Goal: Task Accomplishment & Management: Manage account settings

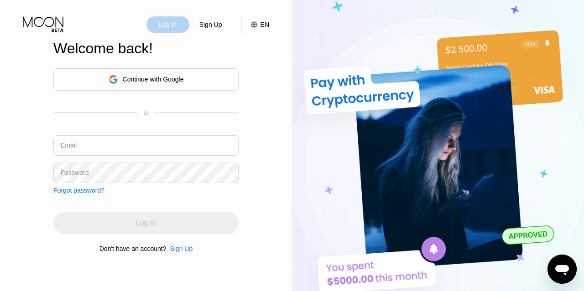
click at [173, 25] on div "Log In" at bounding box center [168, 24] width 20 height 9
click at [170, 78] on div "Continue with Google" at bounding box center [153, 79] width 61 height 7
